Goal: Task Accomplishment & Management: Use online tool/utility

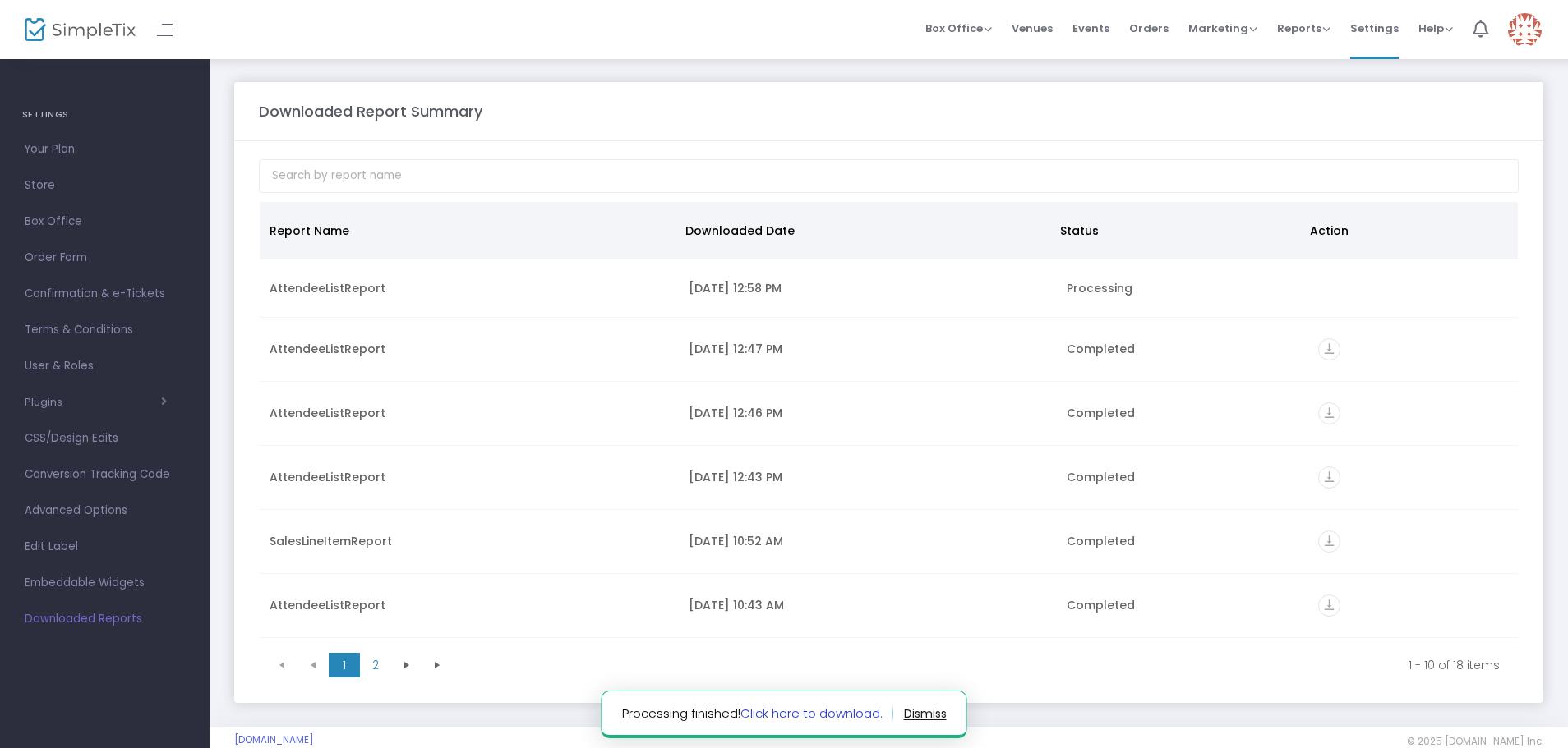
click at [789, 716] on link "Click here to download." at bounding box center [811, 713] width 142 height 17
